Goal: Information Seeking & Learning: Learn about a topic

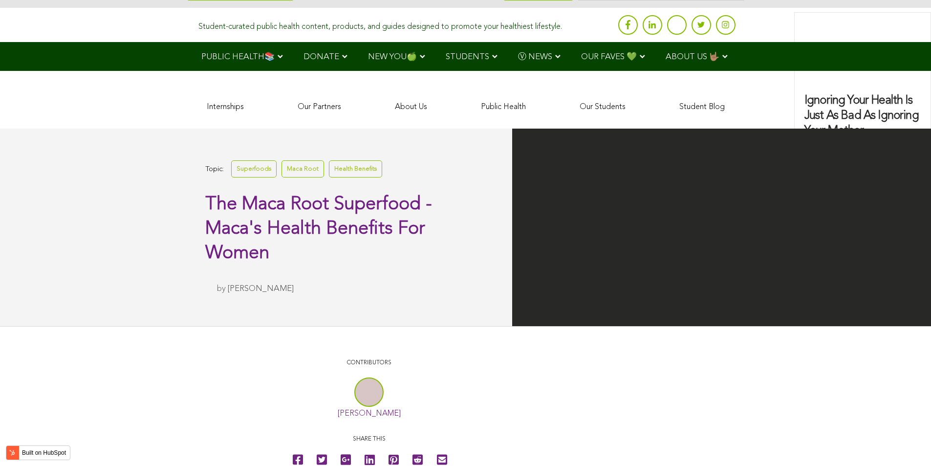
scroll to position [2631, 0]
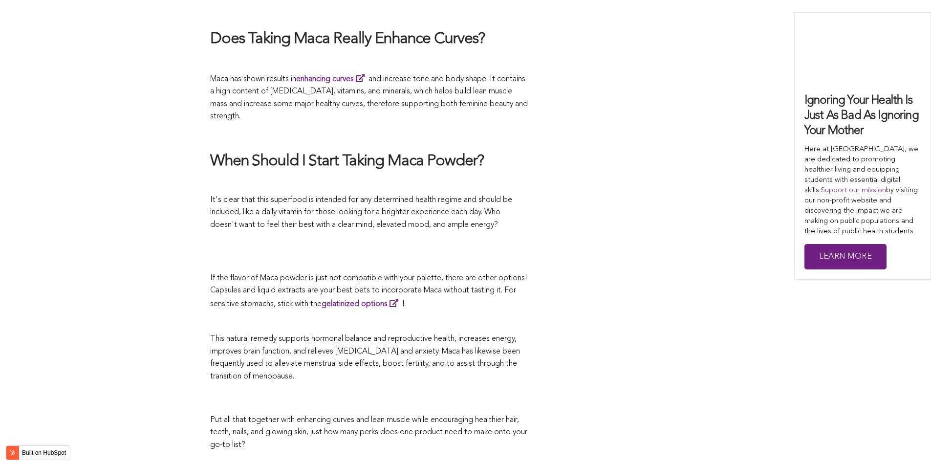
scroll to position [3413, 0]
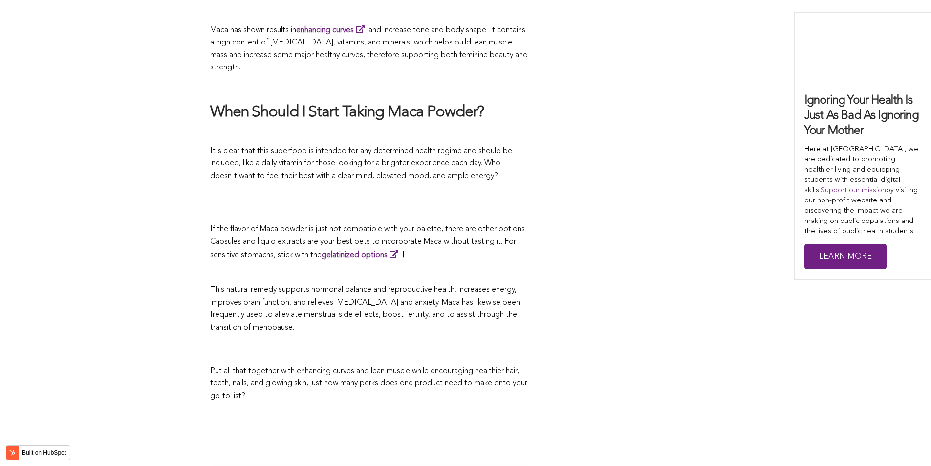
click at [405, 147] on span "It's clear that this superfood is intended for any determined health regime and…" at bounding box center [361, 163] width 302 height 33
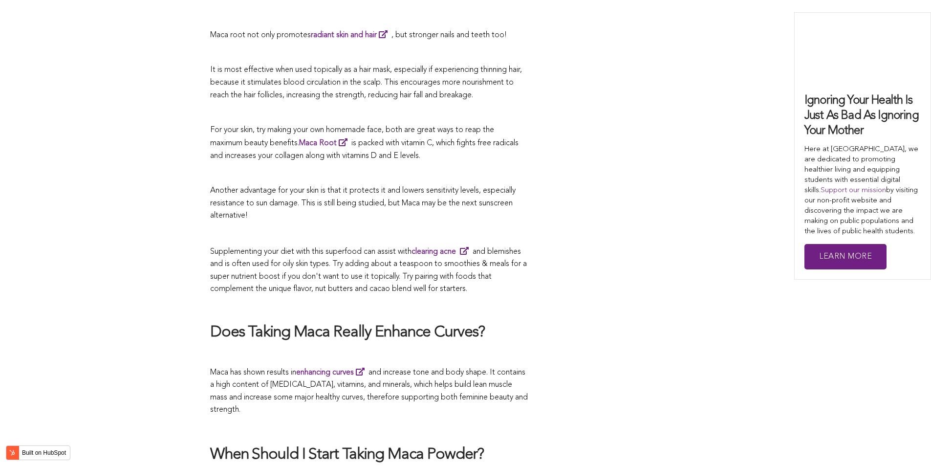
scroll to position [3022, 0]
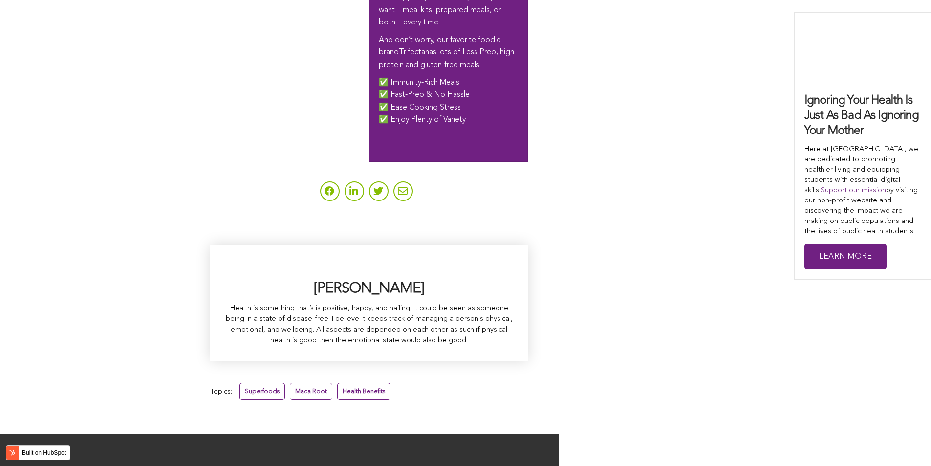
scroll to position [2373, 0]
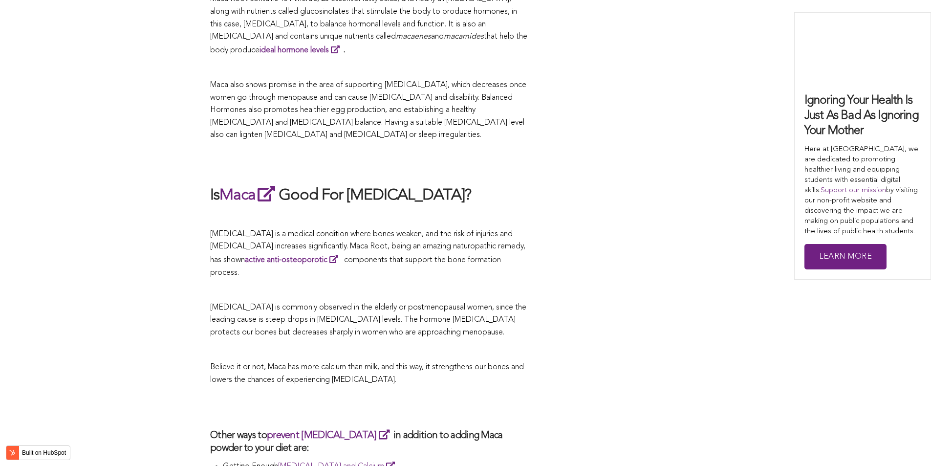
click at [474, 233] on span "[MEDICAL_DATA] is a medical condition where bones weaken, and the risk of injur…" at bounding box center [367, 253] width 315 height 46
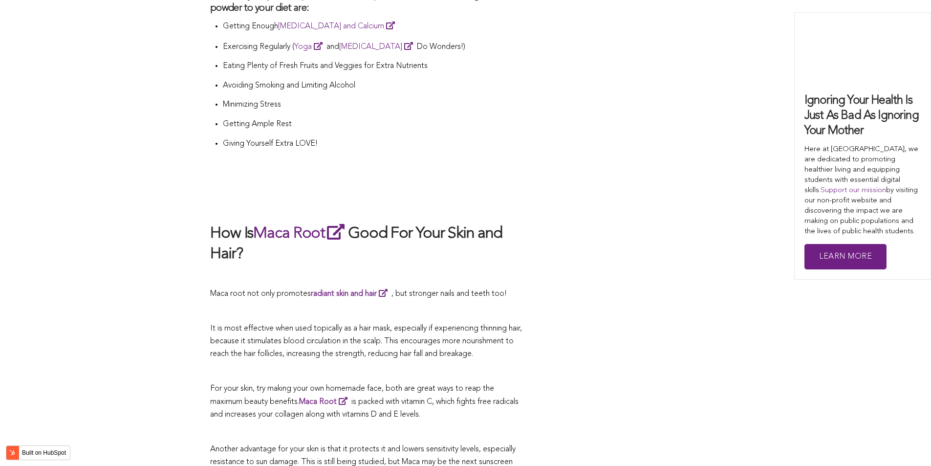
scroll to position [1808, 0]
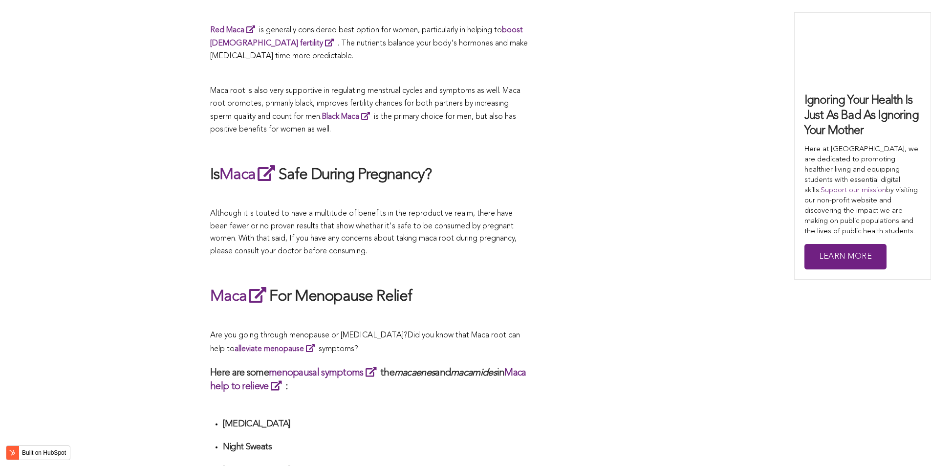
click at [472, 233] on span "Although it's touted to have a multitude of benefits in the reproductive realm,…" at bounding box center [363, 232] width 307 height 45
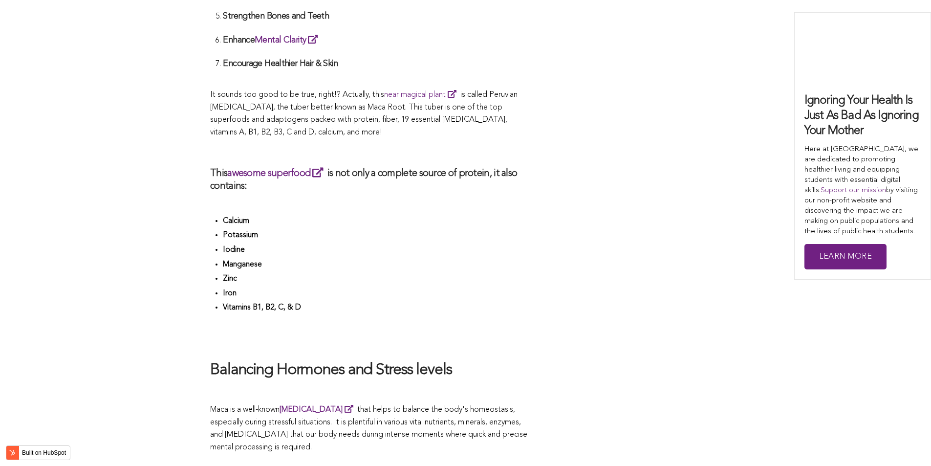
scroll to position [2785, 0]
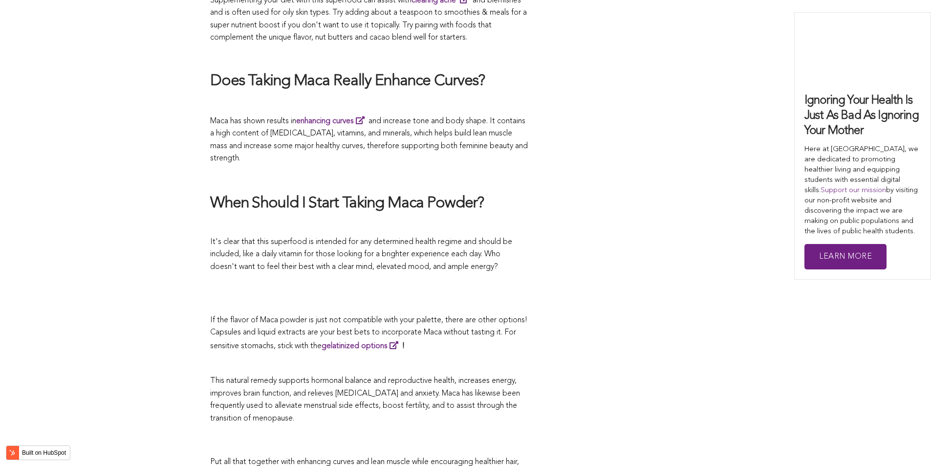
scroll to position [2770, 0]
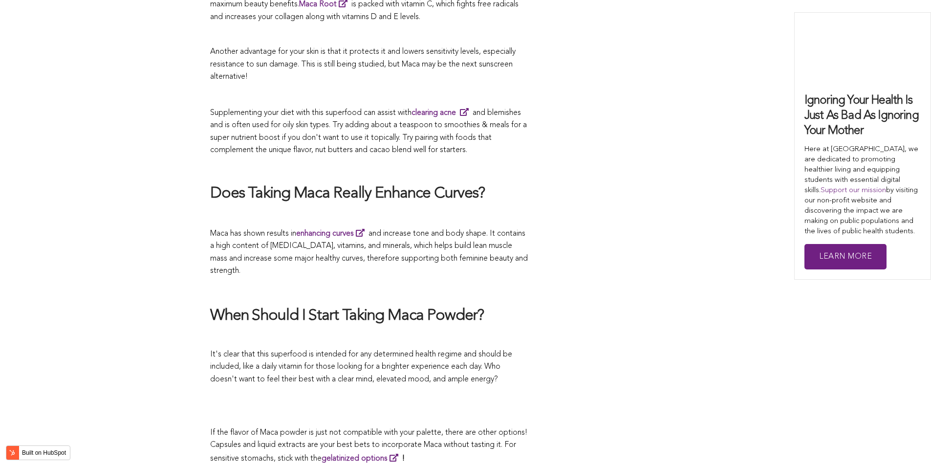
scroll to position [2312, 0]
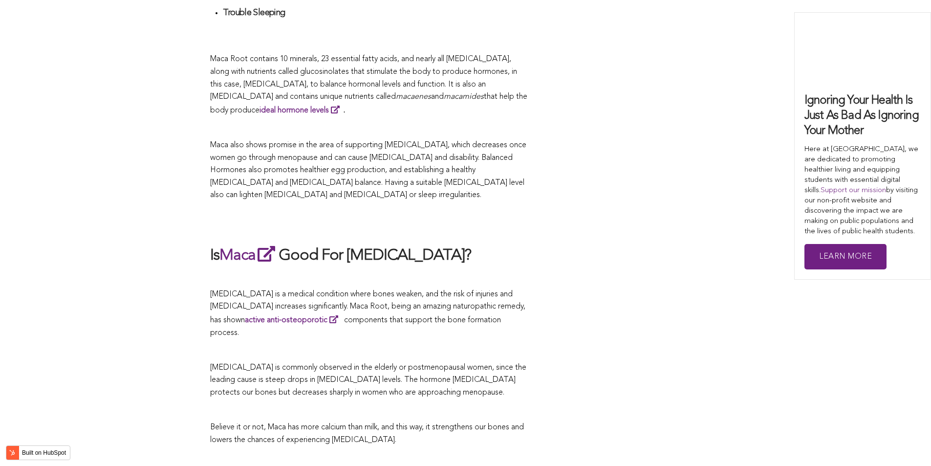
click at [465, 244] on h2 "Is Maca Good For [MEDICAL_DATA]?" at bounding box center [369, 255] width 318 height 22
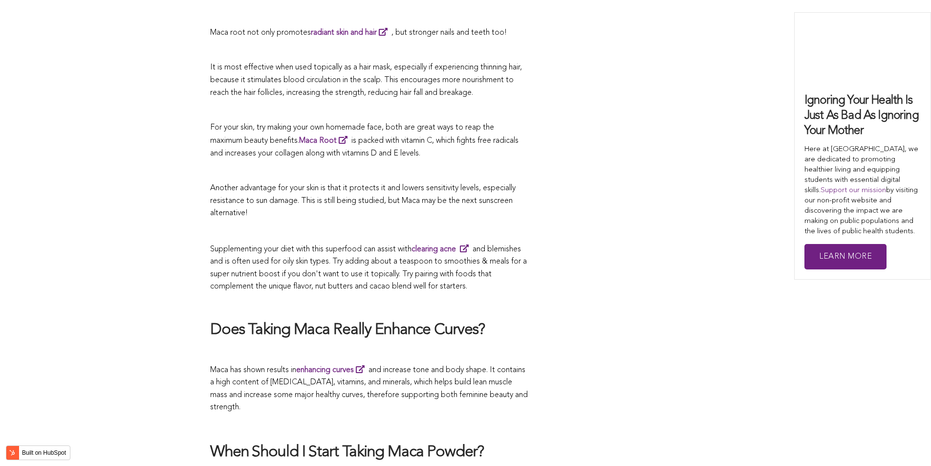
click at [512, 242] on p "Supplementing your diet with this superfood can assist with clearing acne and b…" at bounding box center [369, 267] width 318 height 51
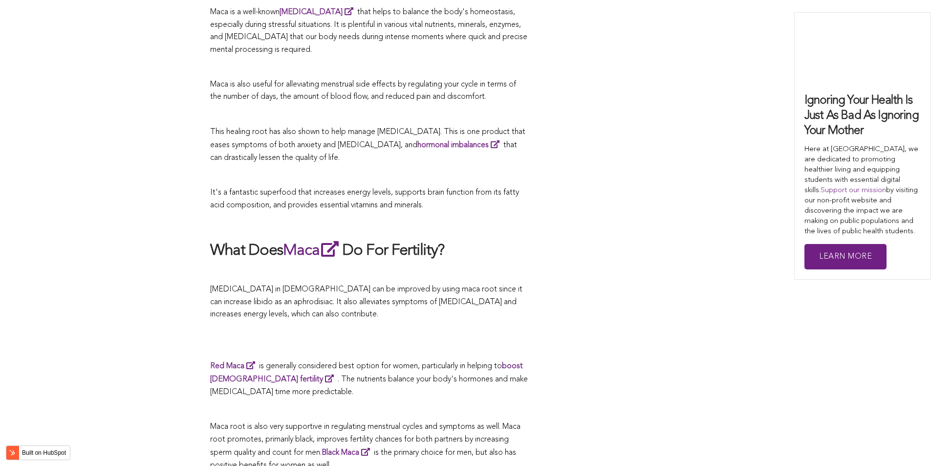
scroll to position [2055, 0]
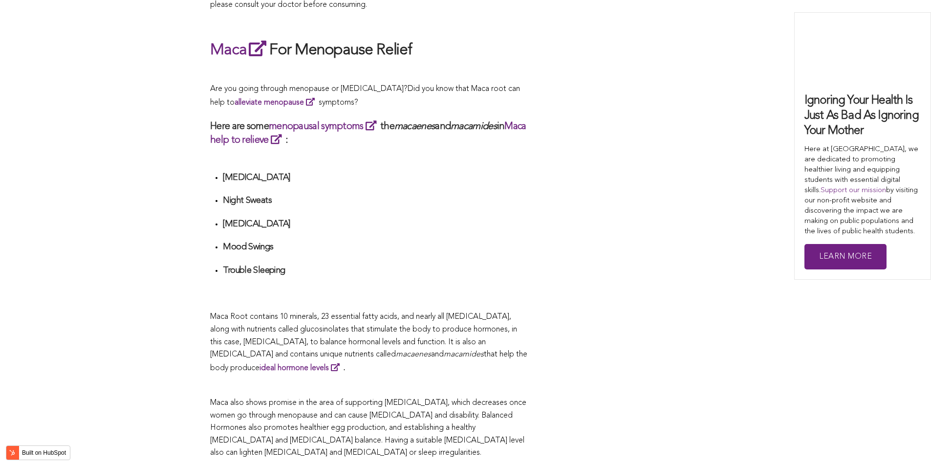
click at [488, 242] on h4 "Mood Swings" at bounding box center [375, 247] width 305 height 11
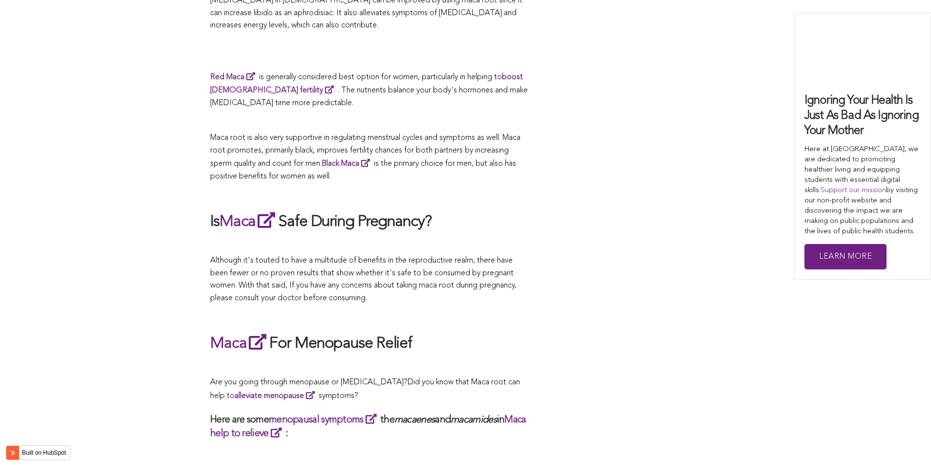
scroll to position [1713, 0]
